Goal: Task Accomplishment & Management: Manage account settings

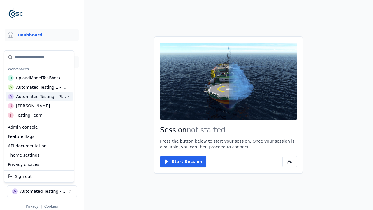
click at [42, 62] on link "3D Models" at bounding box center [42, 62] width 74 height 12
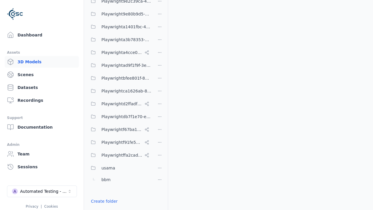
click at [102, 201] on link "Create folder" at bounding box center [104, 201] width 27 height 6
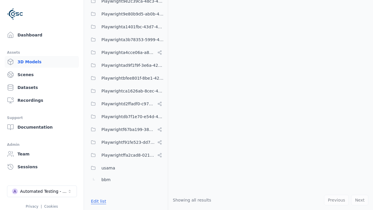
click at [97, 201] on button "Edit list" at bounding box center [98, 201] width 22 height 10
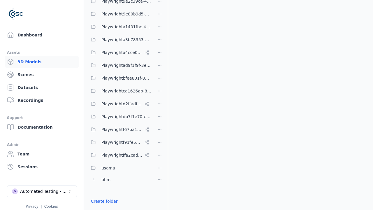
click at [160, 105] on html "Support Dashboard Assets 3D Models Scenes Datasets Recordings Support Documenta…" at bounding box center [186, 105] width 373 height 210
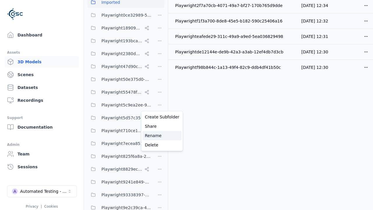
click at [160, 136] on div "Rename" at bounding box center [161, 135] width 39 height 9
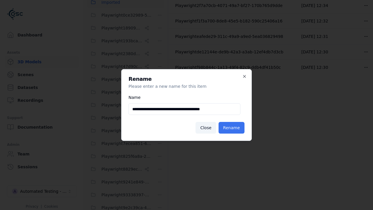
click at [184, 109] on input "**********" at bounding box center [185, 109] width 112 height 12
type input "**********"
click at [233, 128] on button "Rename" at bounding box center [232, 128] width 26 height 12
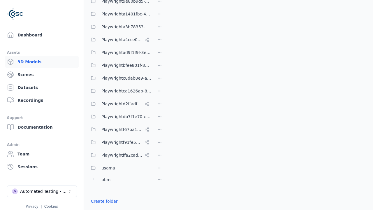
click at [160, 78] on html "Support Dashboard Assets 3D Models Scenes Datasets Recordings Support Documenta…" at bounding box center [186, 105] width 373 height 210
click at [160, 118] on div "Delete" at bounding box center [161, 117] width 39 height 9
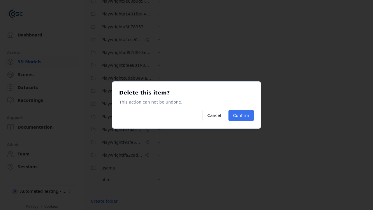
click at [242, 115] on button "Confirm" at bounding box center [240, 116] width 25 height 12
